Goal: Book appointment/travel/reservation

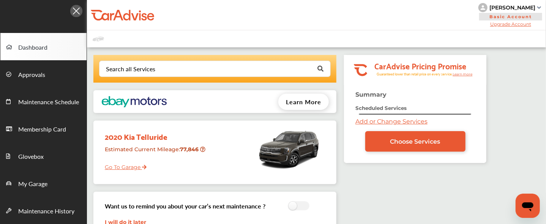
click at [121, 57] on div "Search all Services Looking for something we don’t seem to have? Contact us." at bounding box center [214, 69] width 243 height 28
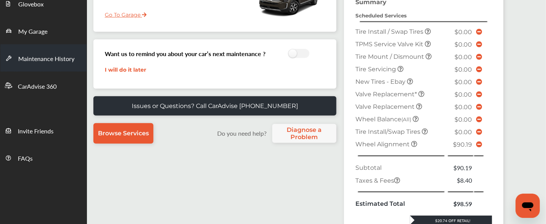
scroll to position [152, 0]
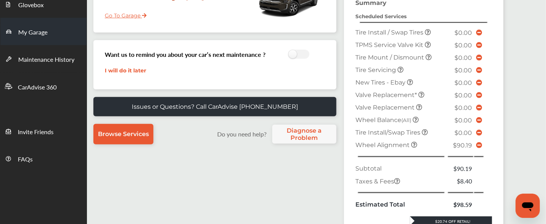
click at [14, 32] on span at bounding box center [12, 31] width 12 height 12
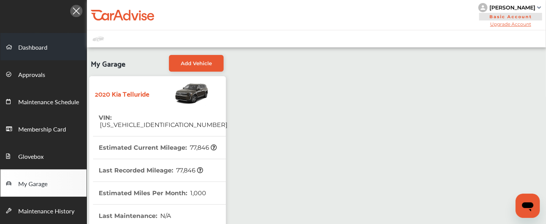
click at [28, 47] on span "Dashboard" at bounding box center [32, 48] width 29 height 10
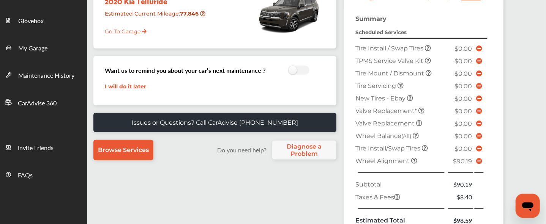
scroll to position [207, 0]
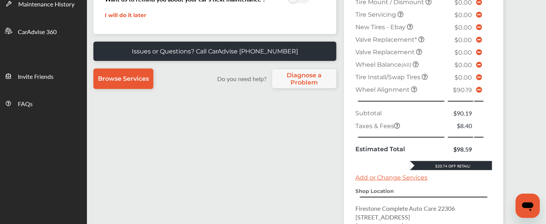
click at [476, 87] on icon at bounding box center [479, 90] width 6 height 6
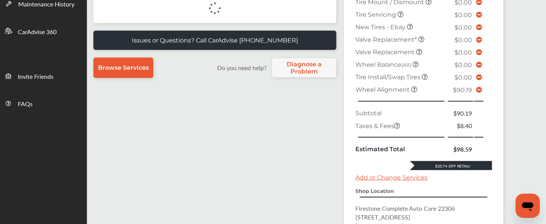
click at [476, 87] on icon at bounding box center [479, 90] width 6 height 6
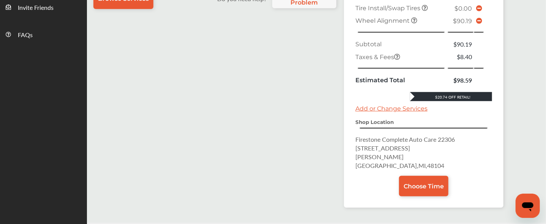
scroll to position [250, 0]
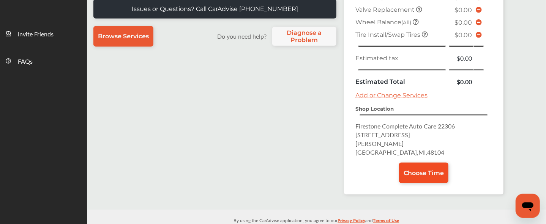
click at [409, 170] on span "Choose Time" at bounding box center [424, 173] width 40 height 7
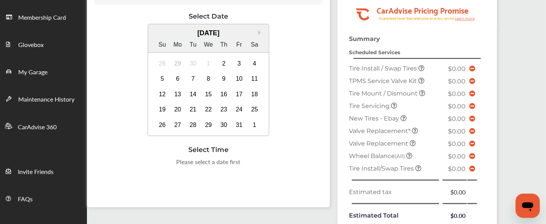
scroll to position [112, 0]
click at [254, 61] on div "4" at bounding box center [255, 63] width 12 height 12
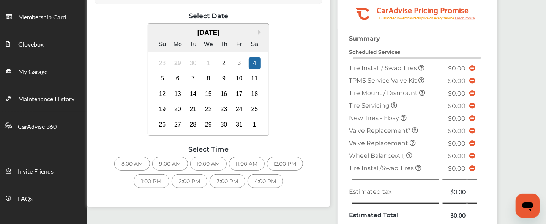
click at [214, 165] on div "10:00 AM" at bounding box center [208, 164] width 36 height 14
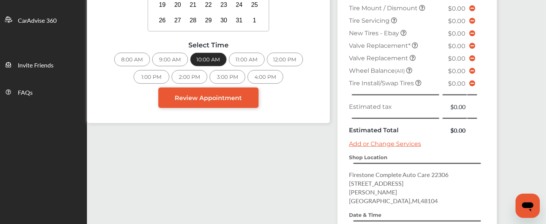
scroll to position [271, 0]
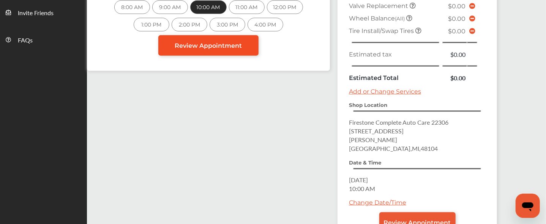
click at [186, 43] on span "Review Appointment" at bounding box center [208, 45] width 67 height 7
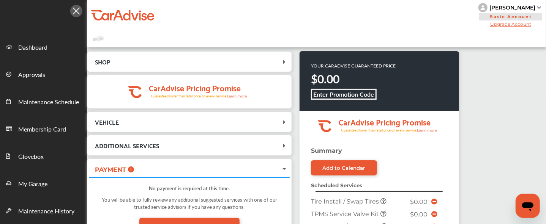
scroll to position [316, 0]
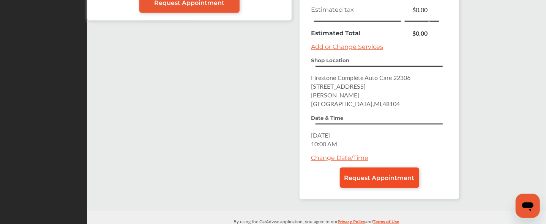
click at [365, 168] on link "Request Appointment" at bounding box center [379, 178] width 79 height 21
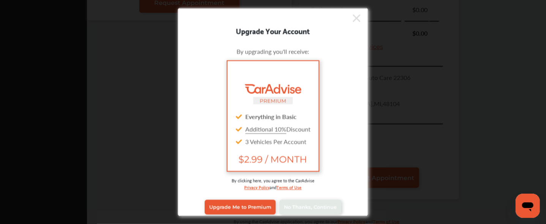
click at [305, 214] on div "Upgrade Me to Premium No Thanks, Continue" at bounding box center [272, 207] width 179 height 30
click at [305, 206] on span "No Thanks, Continue" at bounding box center [310, 208] width 53 height 6
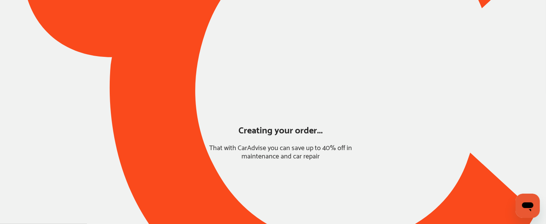
scroll to position [99, 0]
